Goal: Transaction & Acquisition: Purchase product/service

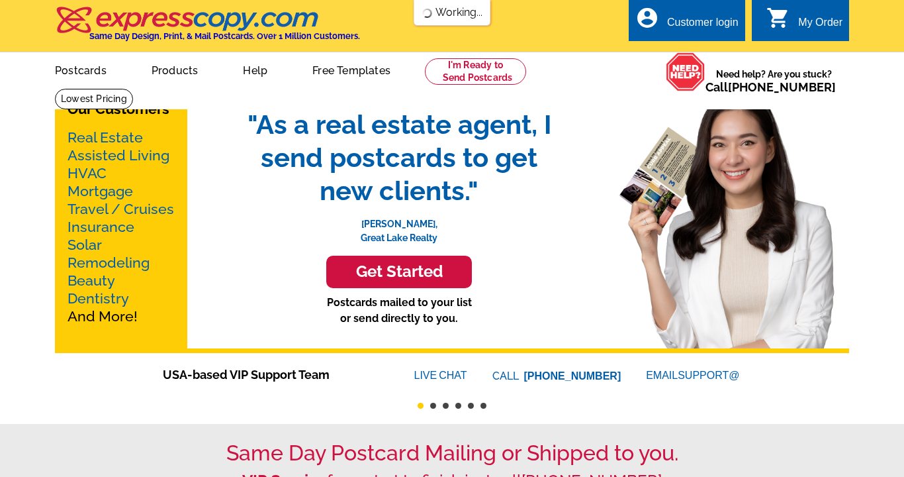
click at [118, 140] on link "Real Estate" at bounding box center [105, 137] width 75 height 17
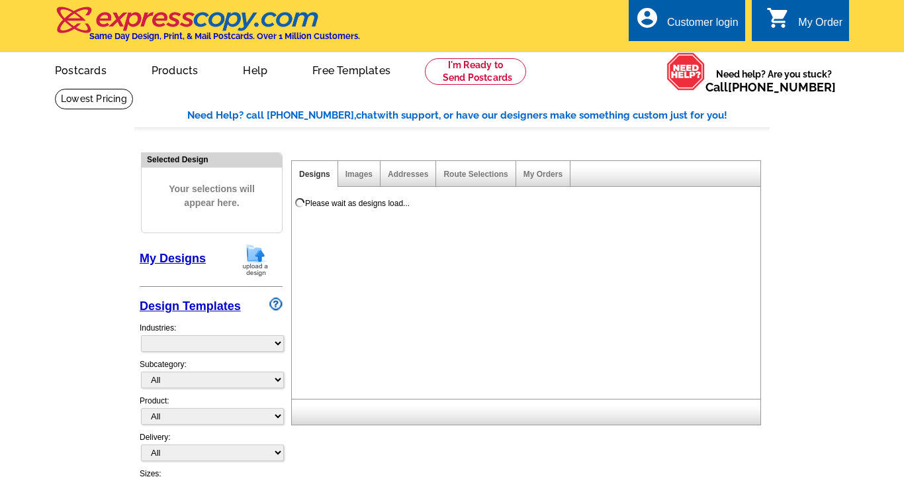
select select "785"
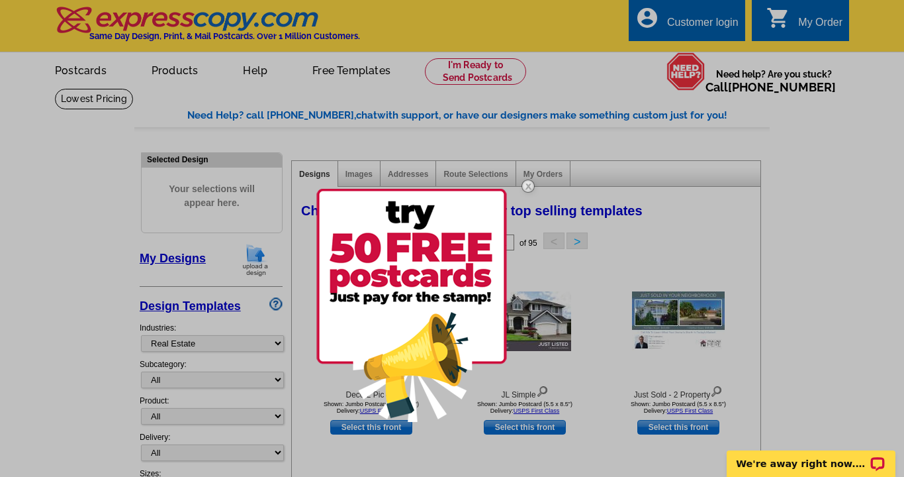
click at [526, 185] on img at bounding box center [528, 186] width 38 height 38
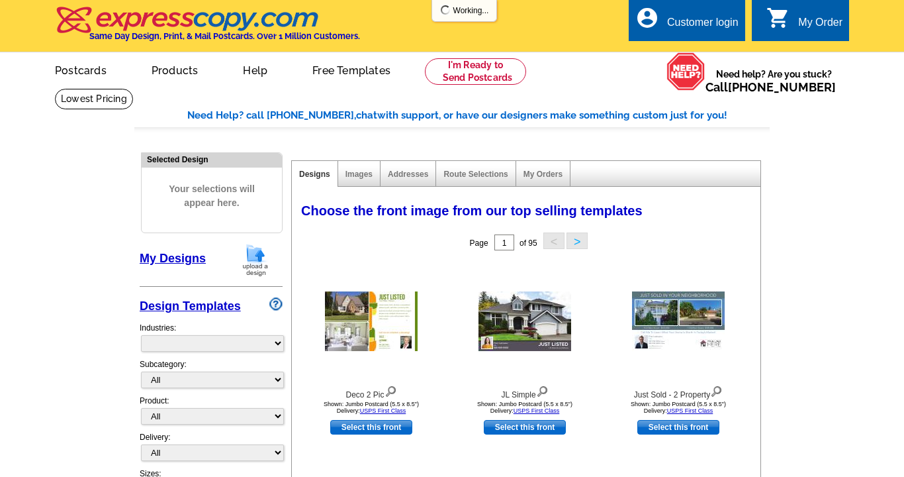
select select "785"
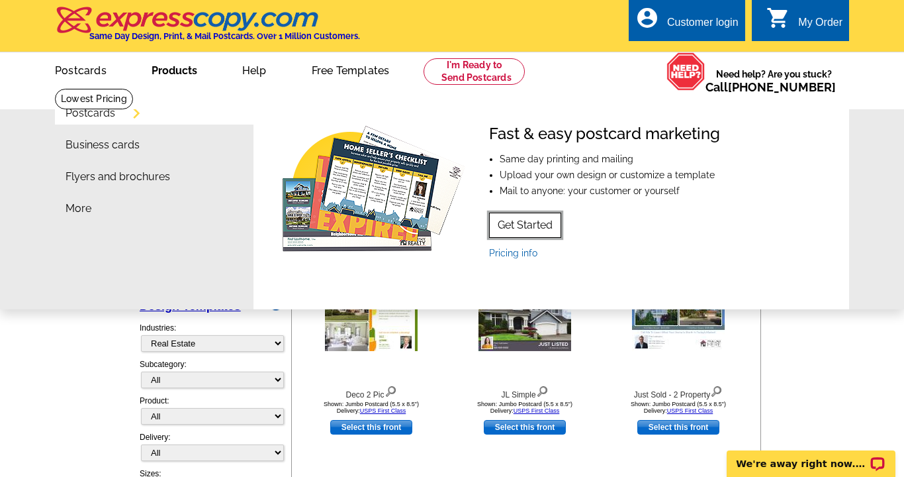
click at [515, 226] on link "Get Started" at bounding box center [525, 224] width 72 height 25
